Goal: Information Seeking & Learning: Learn about a topic

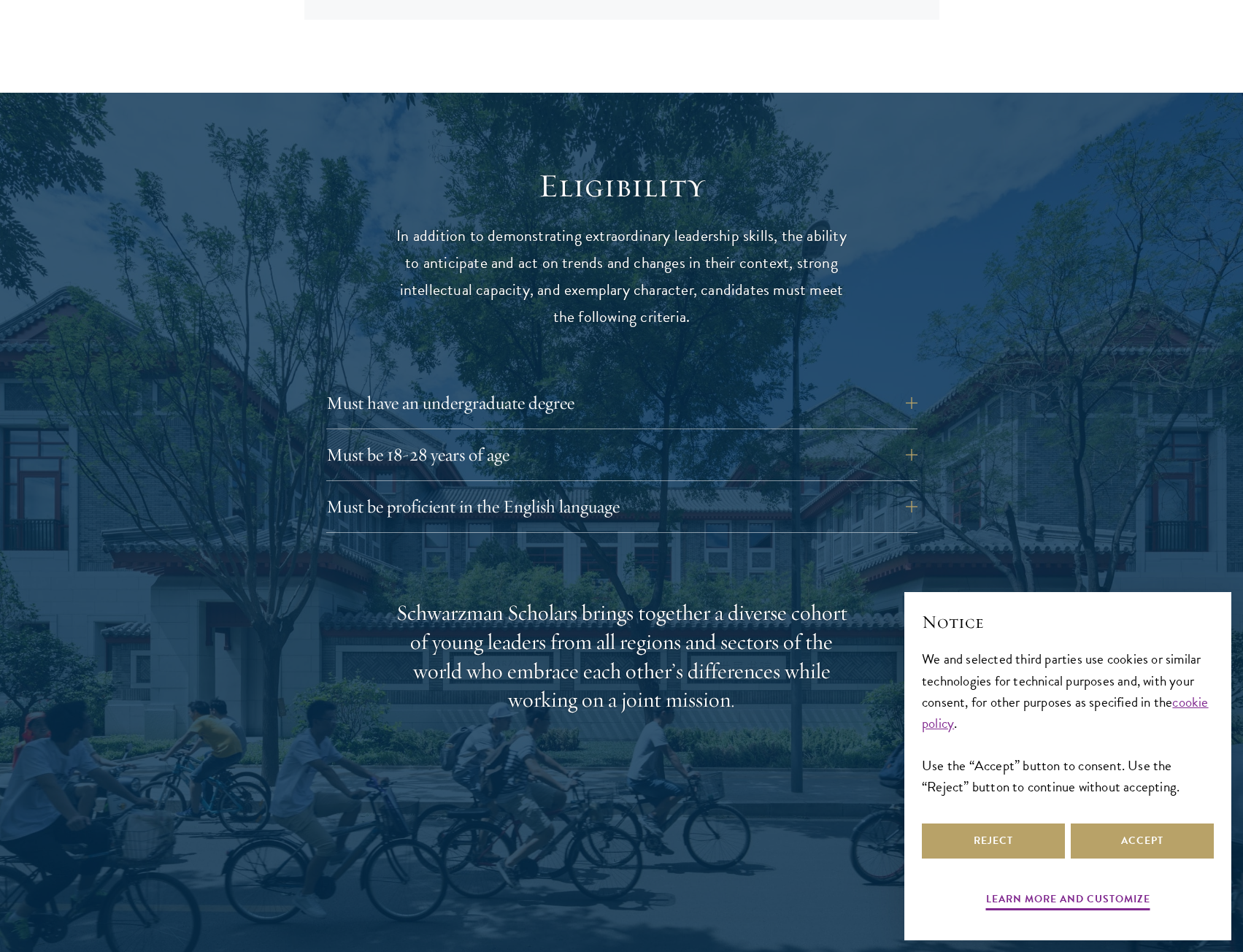
scroll to position [1786, 0]
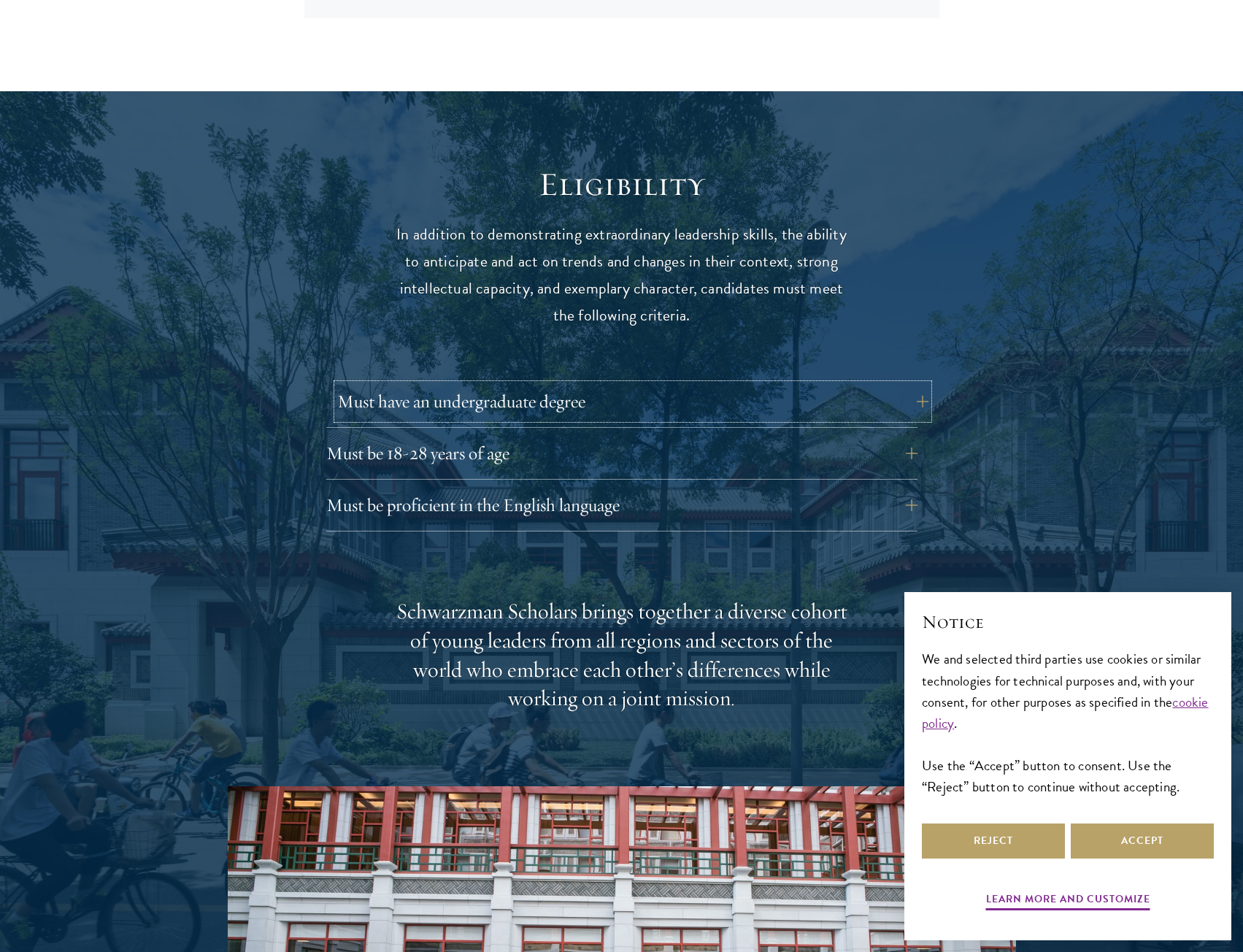
click at [523, 384] on button "Must have an undergraduate degree" at bounding box center [632, 401] width 591 height 35
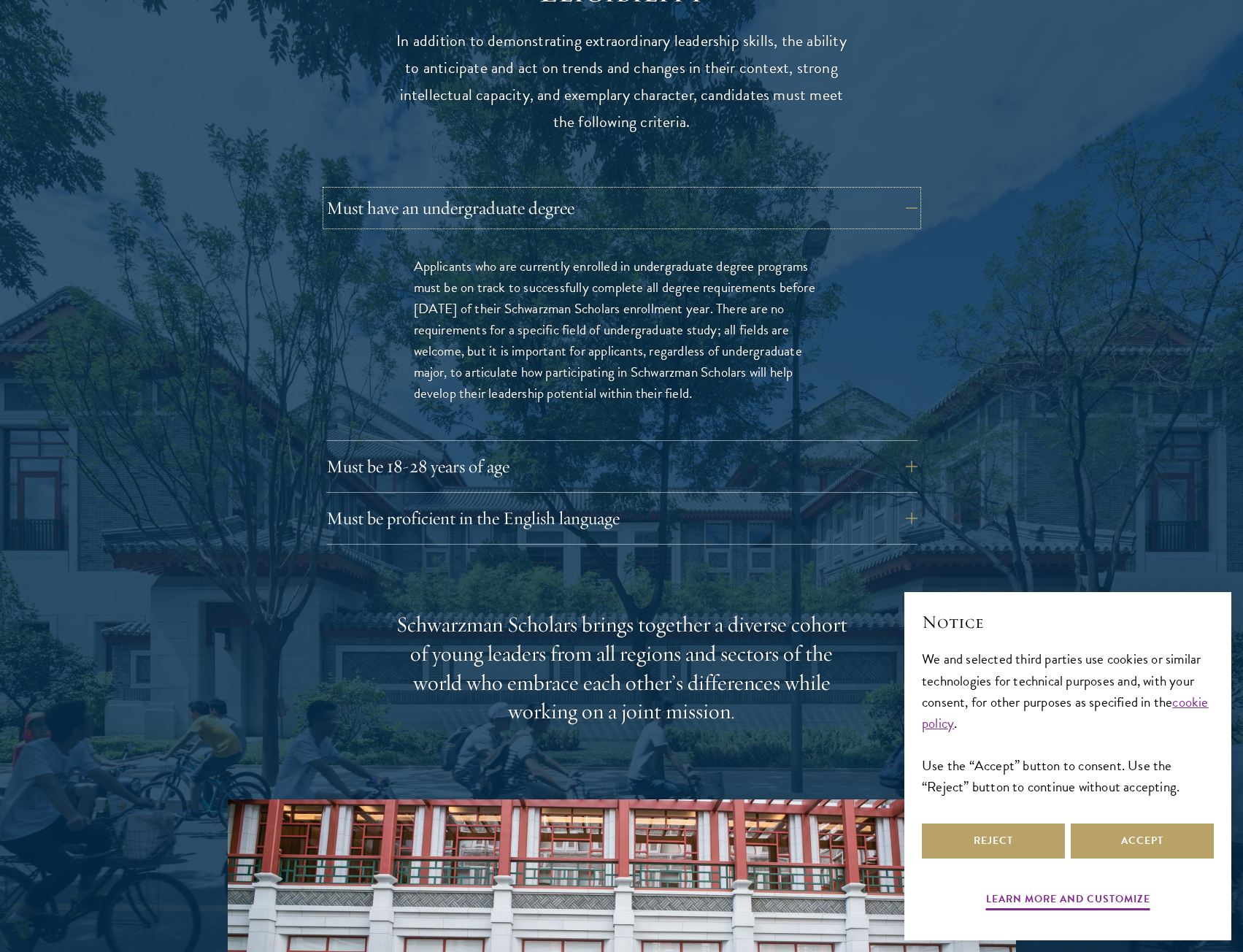
scroll to position [1981, 0]
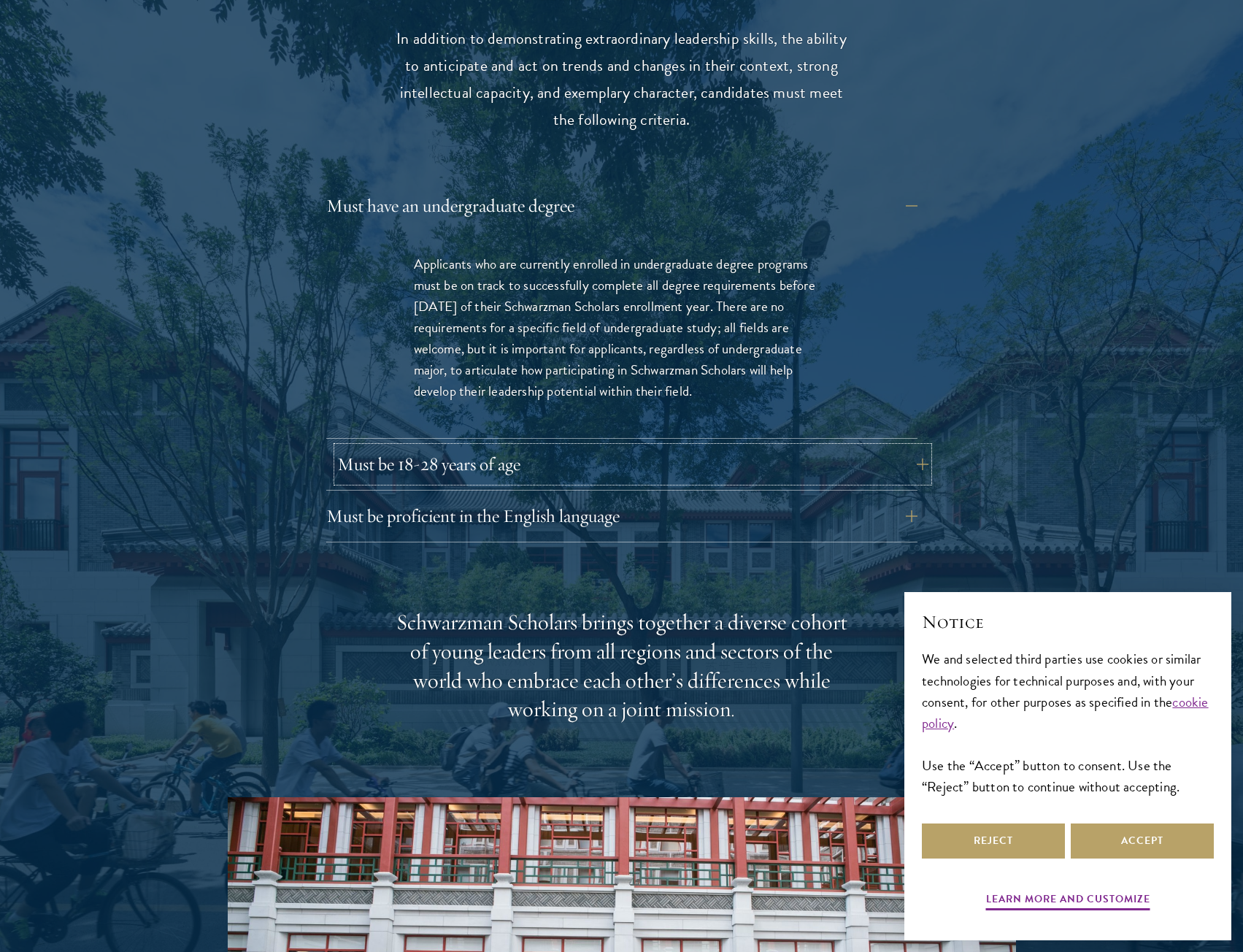
click at [483, 447] on button "Must be 18-28 years of age" at bounding box center [632, 464] width 591 height 35
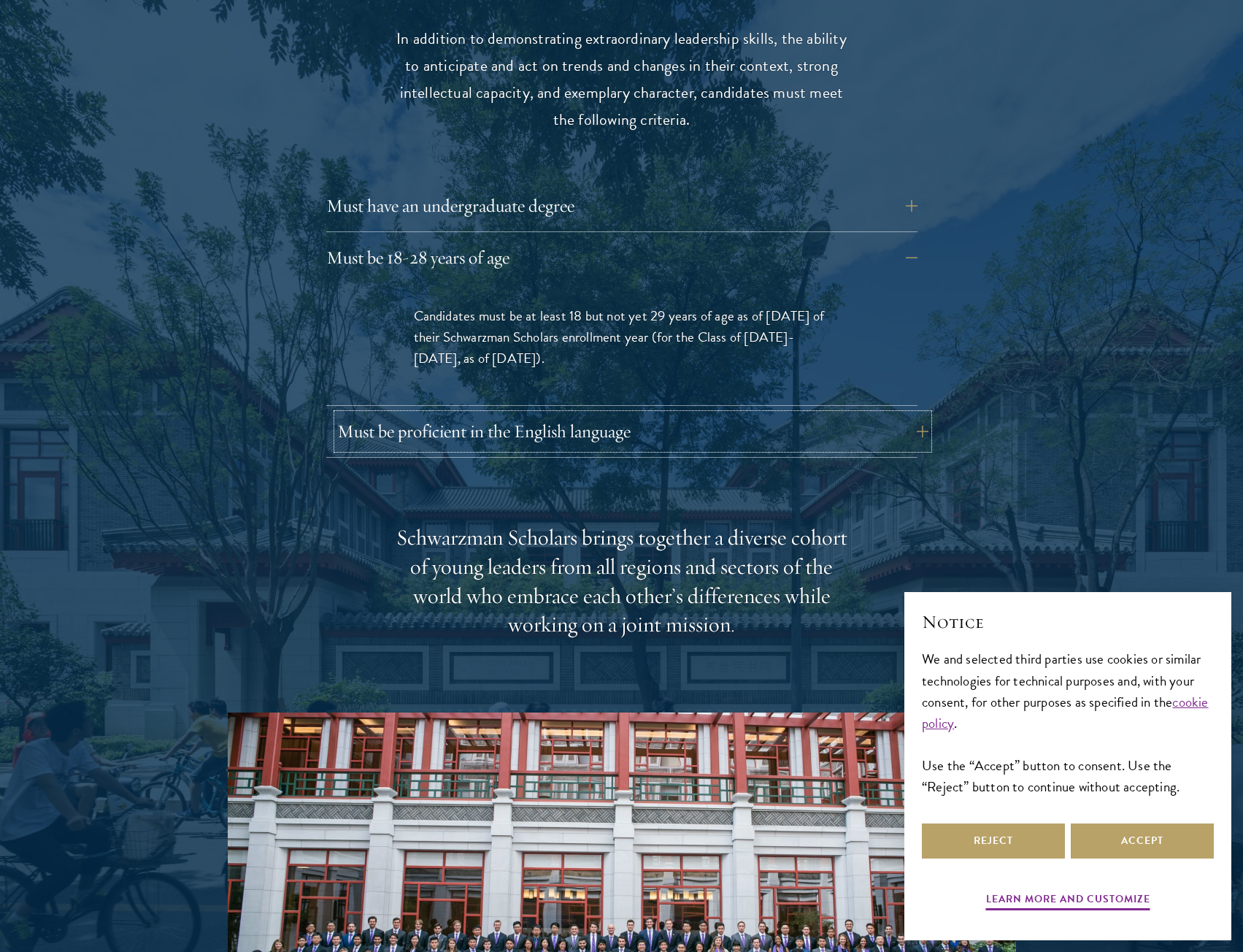
click at [651, 414] on button "Must be proficient in the English language" at bounding box center [632, 431] width 591 height 35
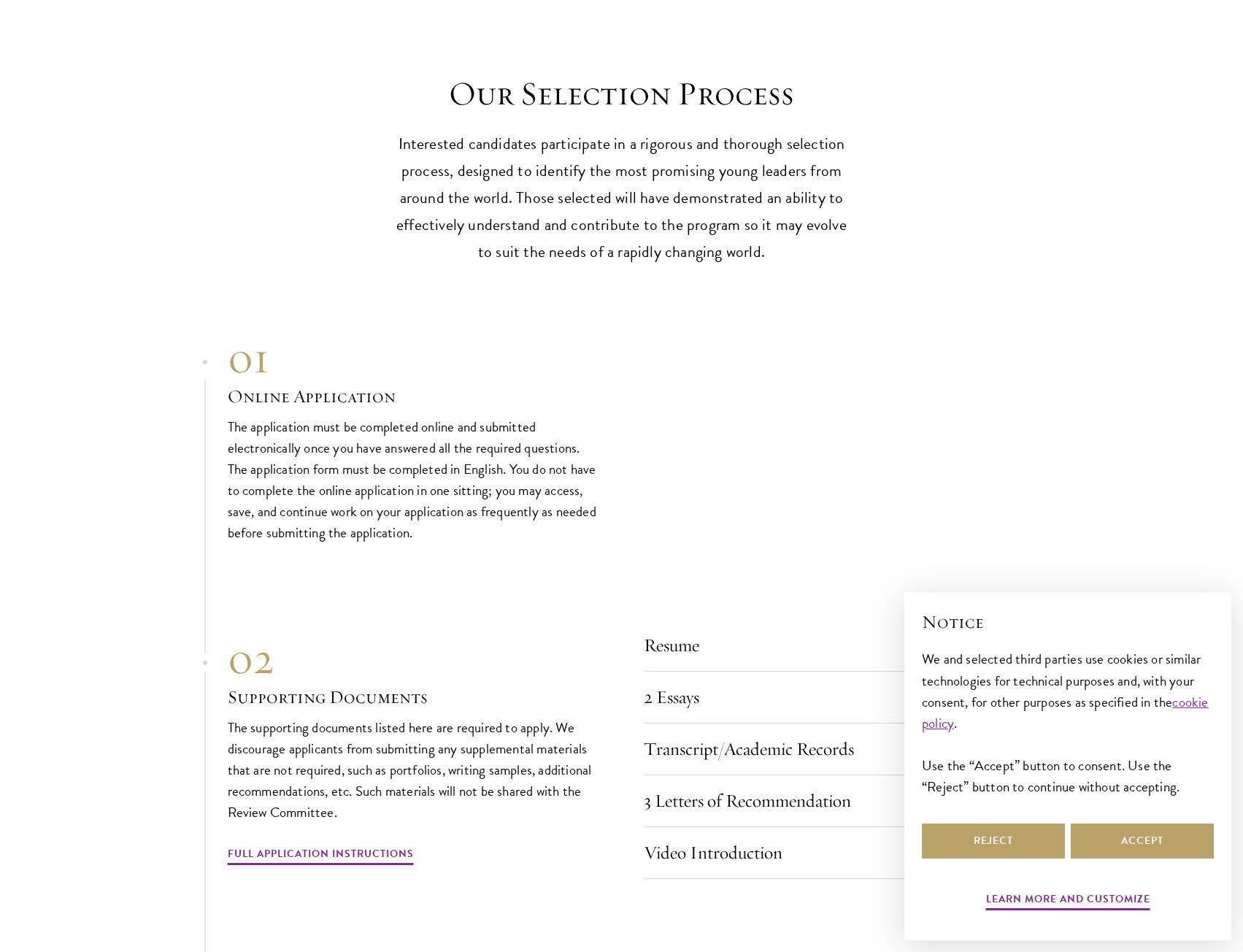
scroll to position [4448, 0]
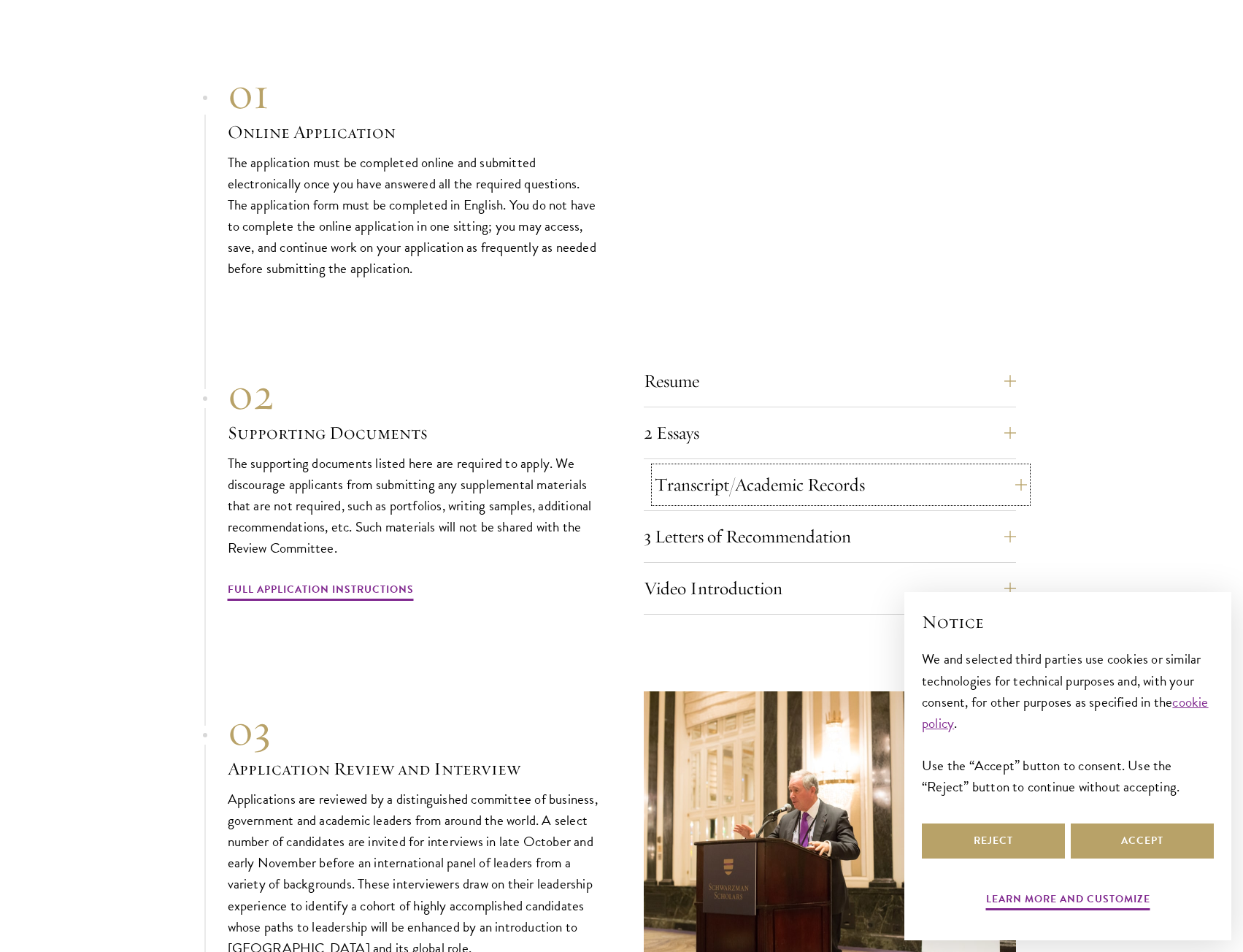
click at [719, 467] on button "Transcript/Academic Records" at bounding box center [841, 485] width 372 height 35
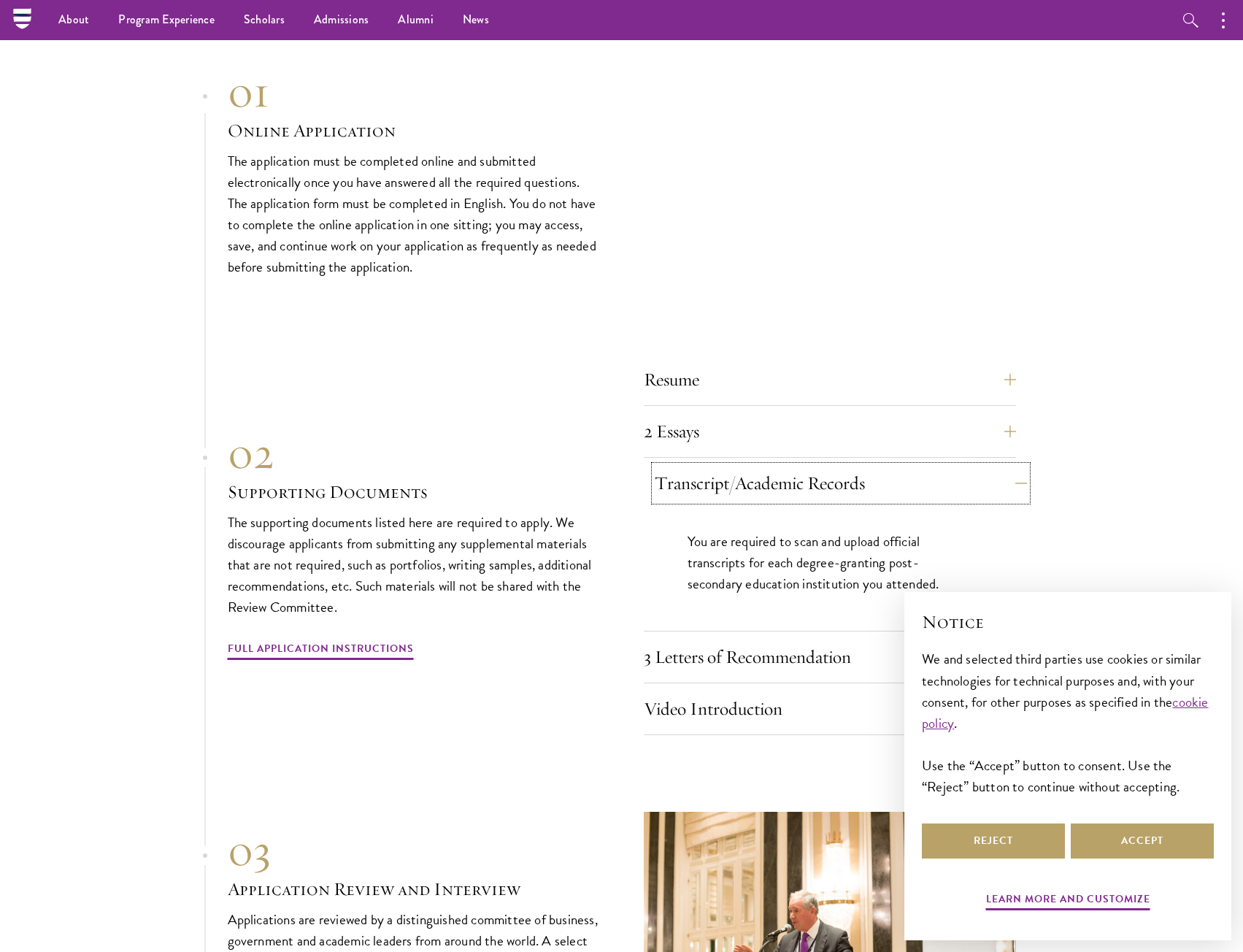
scroll to position [4319, 0]
click at [764, 467] on button "Transcript/Academic Records" at bounding box center [841, 485] width 372 height 35
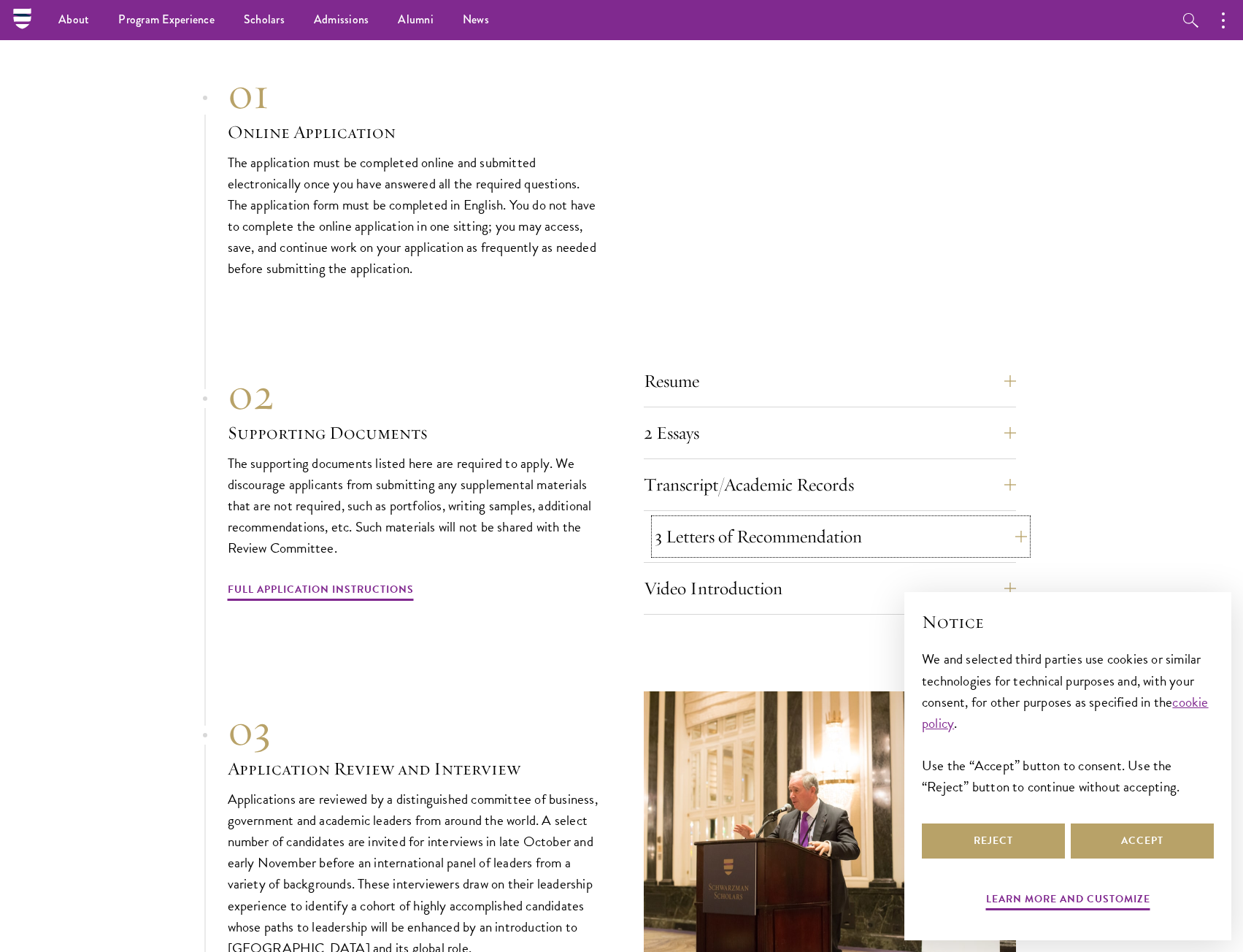
click at [728, 519] on button "3 Letters of Recommendation" at bounding box center [841, 536] width 372 height 35
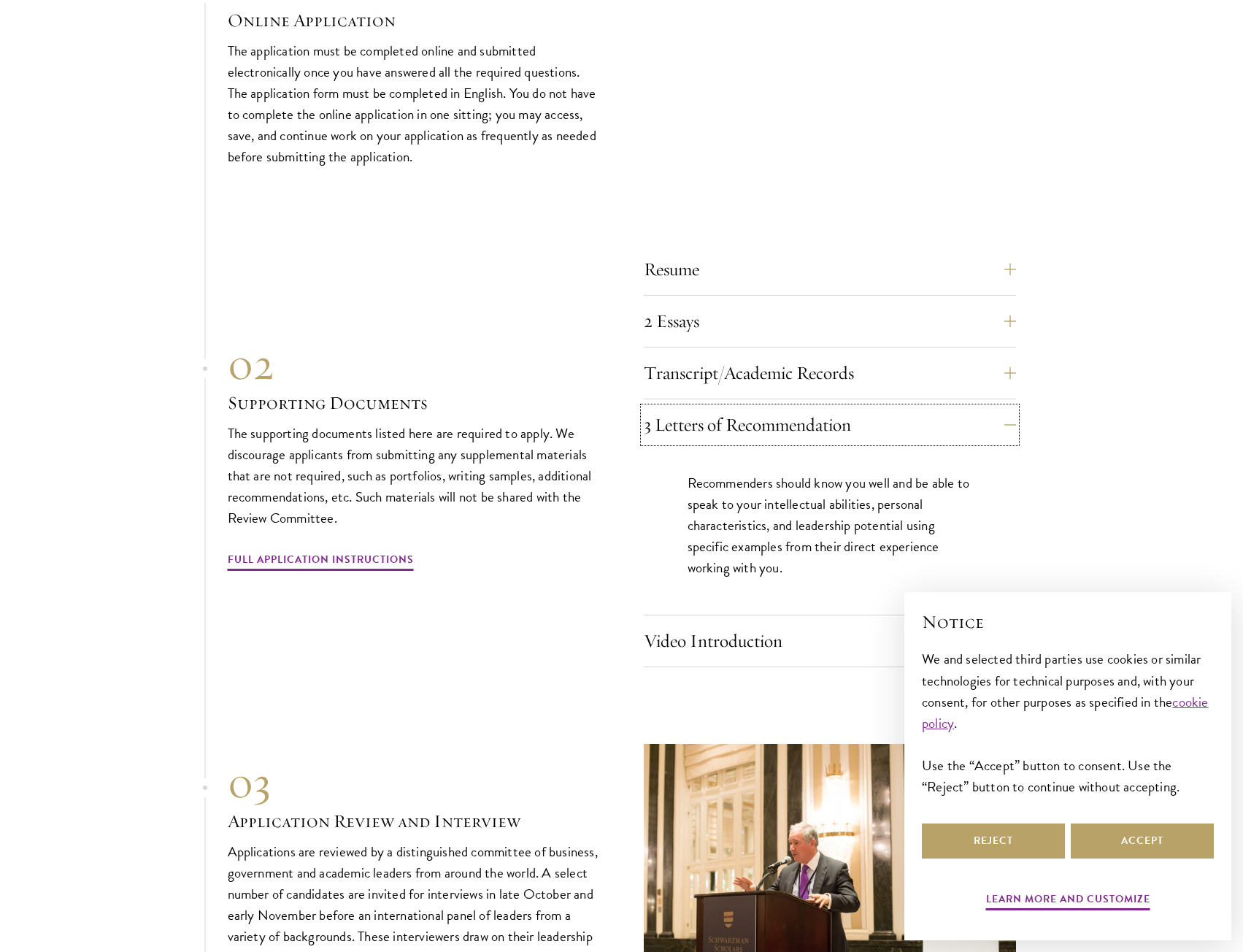
scroll to position [4438, 0]
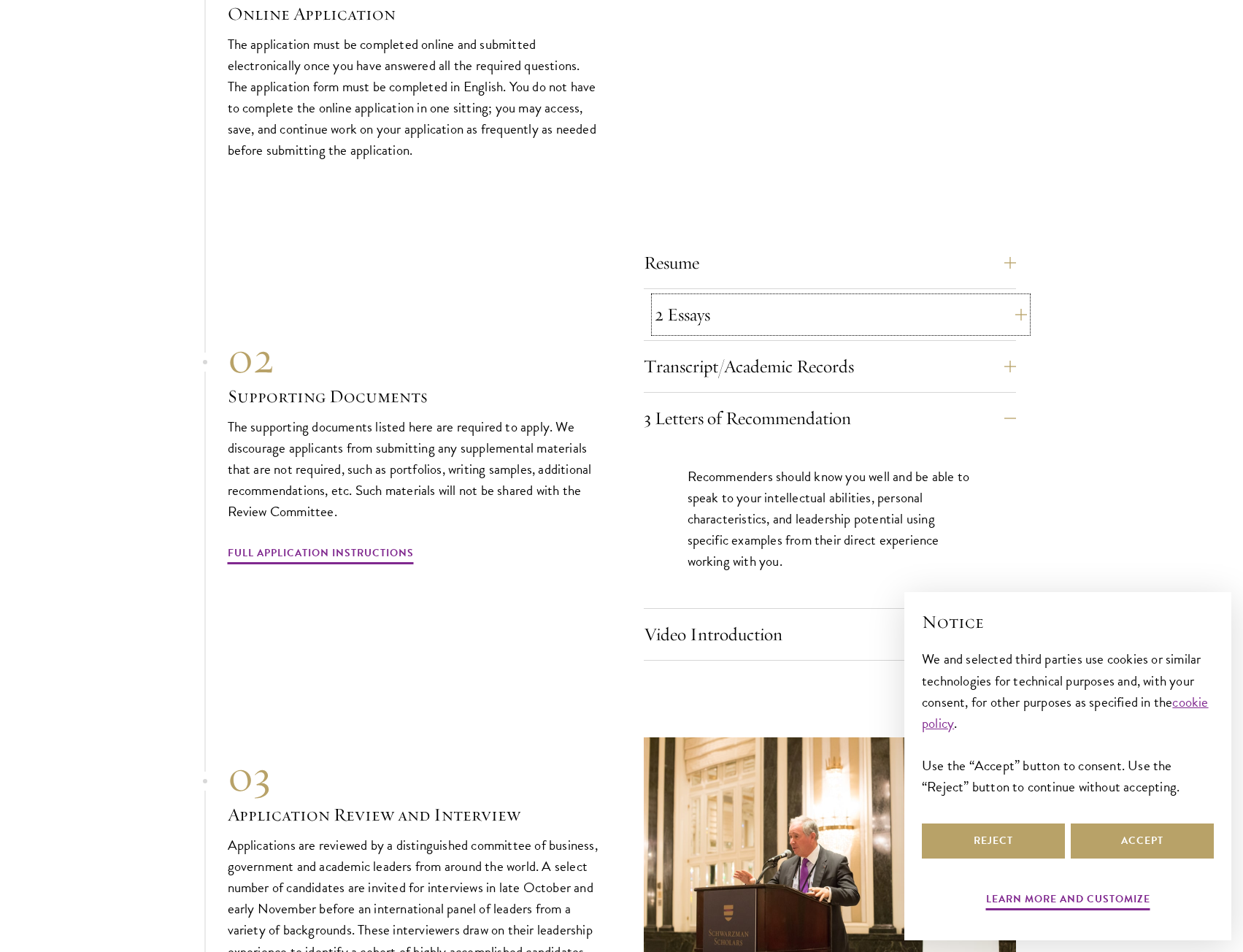
click at [802, 297] on button "2 Essays" at bounding box center [841, 314] width 372 height 35
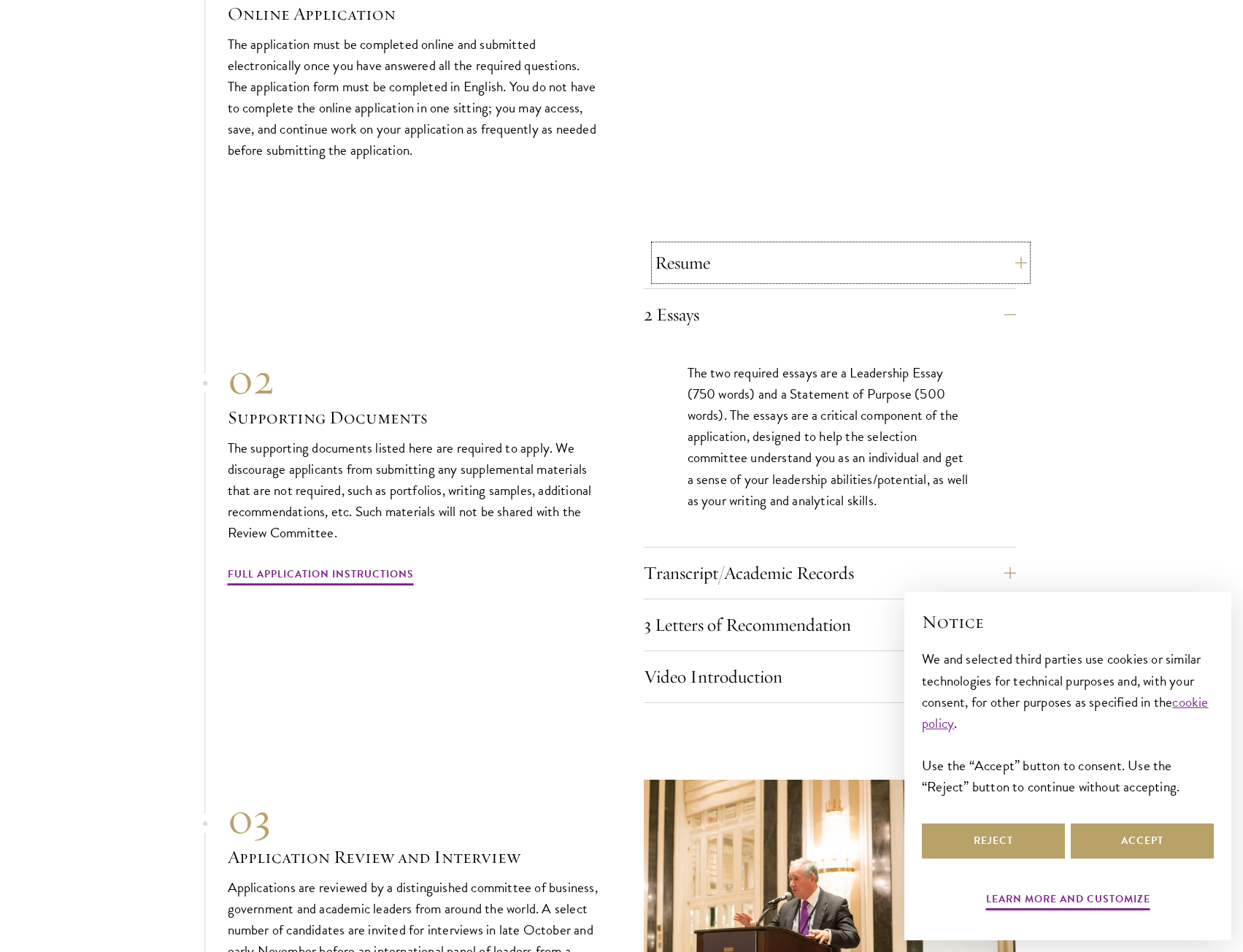
click at [810, 246] on button "Resume" at bounding box center [841, 263] width 372 height 35
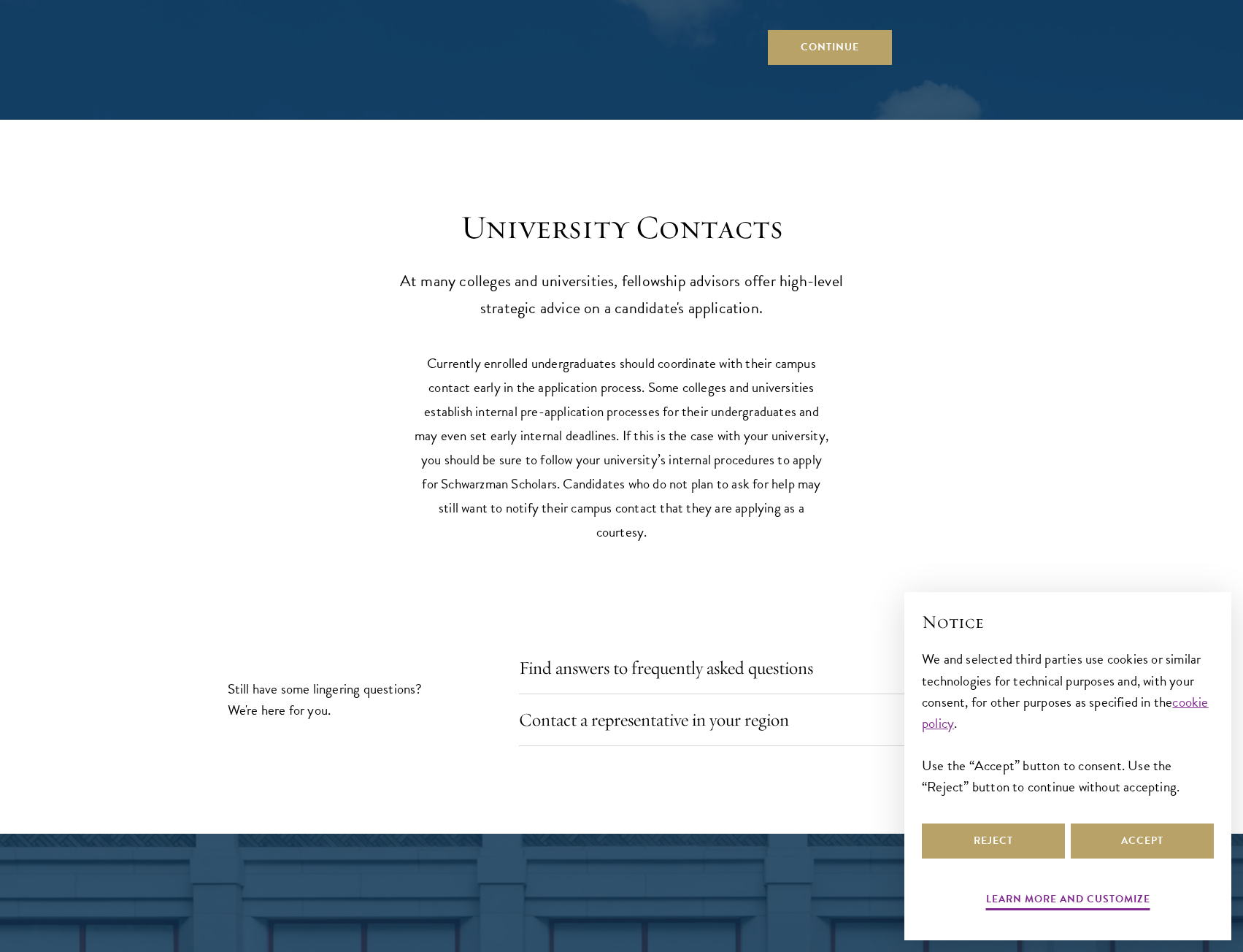
scroll to position [6299, 0]
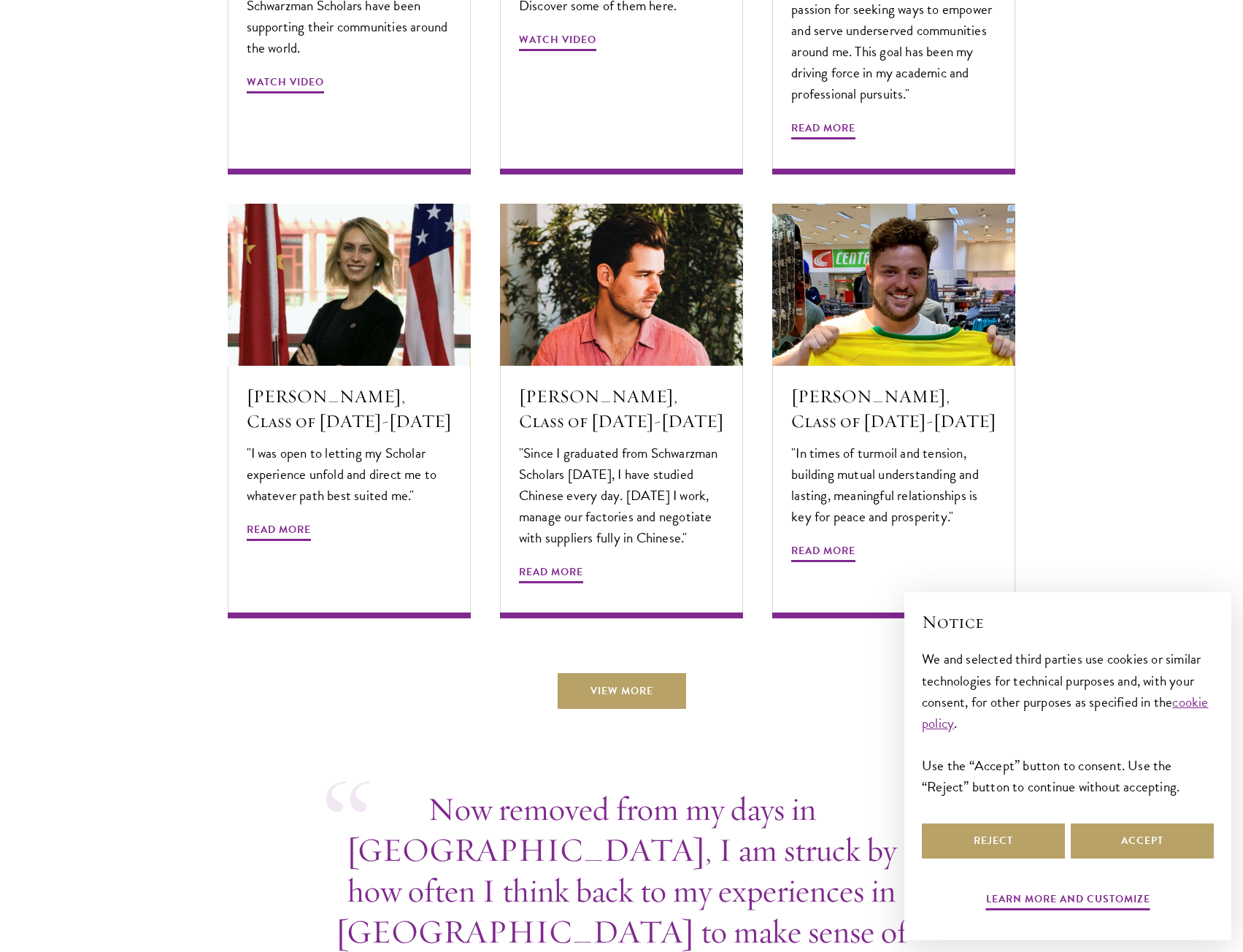
scroll to position [4755, 0]
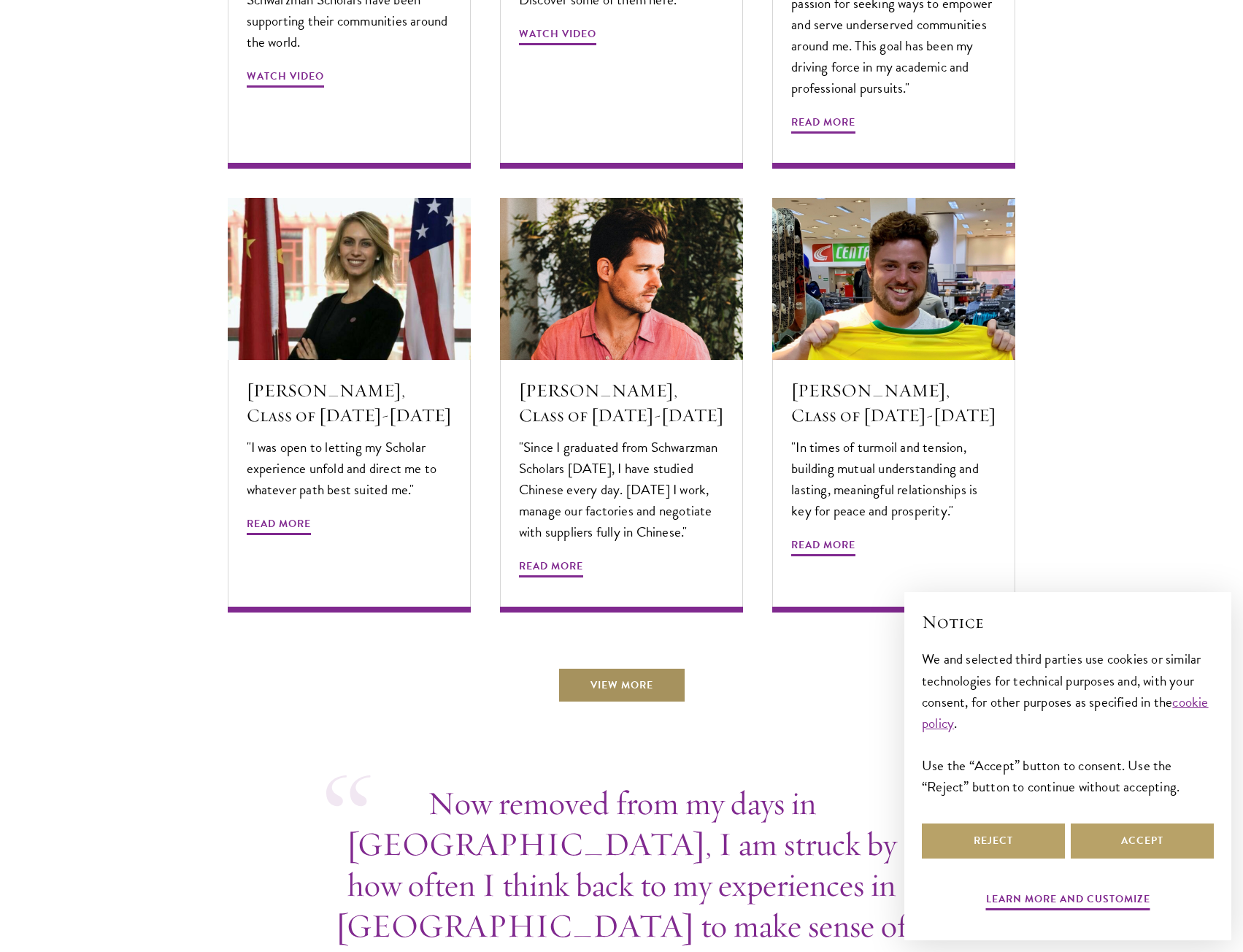
click at [620, 667] on link "View More" at bounding box center [622, 684] width 129 height 35
